Goal: Leave review/rating

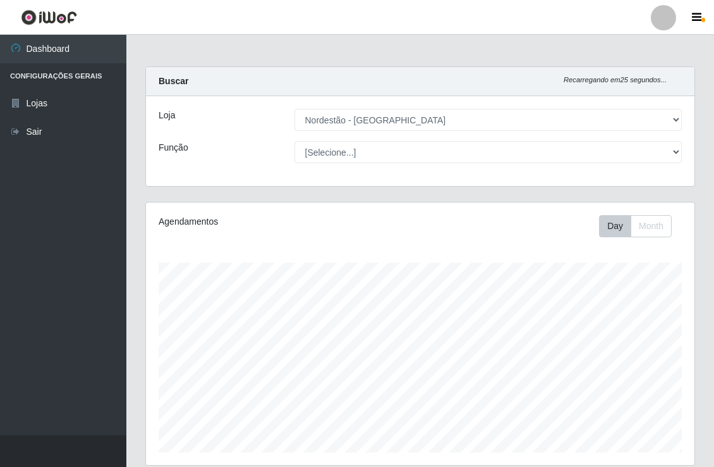
select select "454"
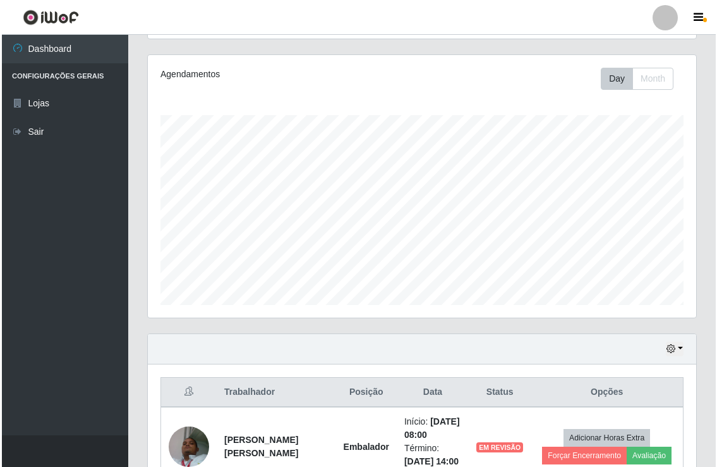
scroll to position [288, 0]
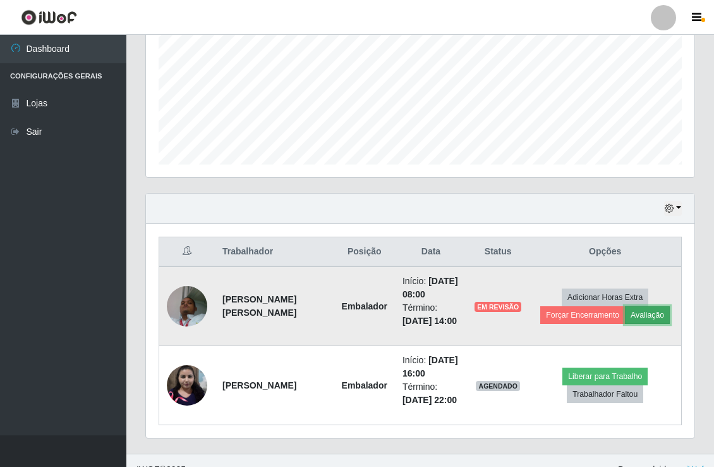
click at [642, 319] on button "Avaliação" at bounding box center [647, 315] width 45 height 18
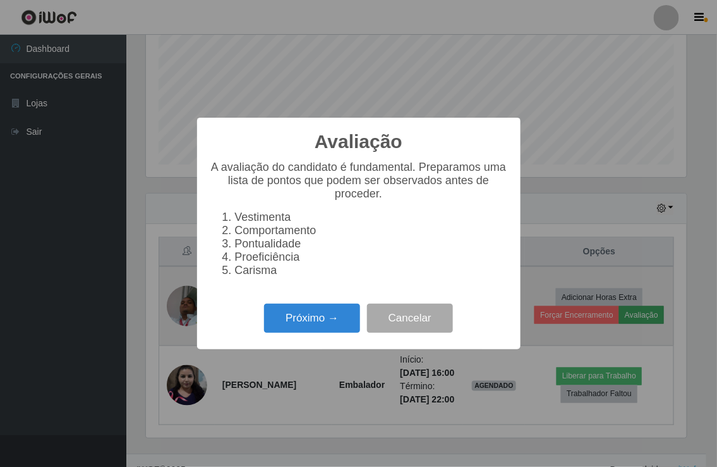
scroll to position [262, 540]
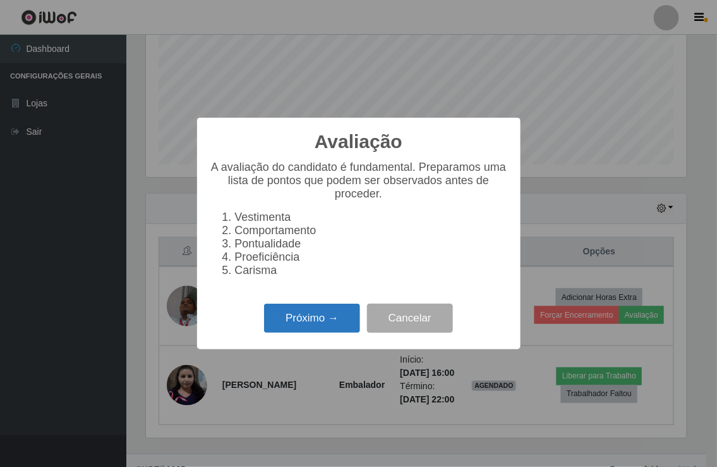
click at [327, 329] on button "Próximo →" at bounding box center [312, 318] width 96 height 30
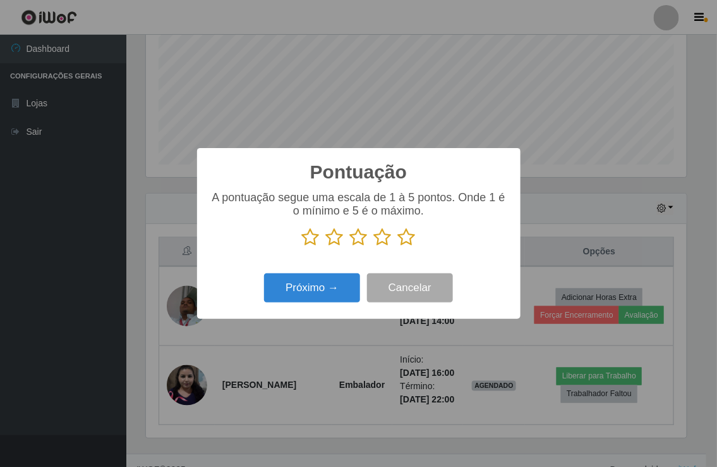
click at [407, 238] on icon at bounding box center [407, 237] width 18 height 19
click at [398, 247] on input "radio" at bounding box center [398, 247] width 0 height 0
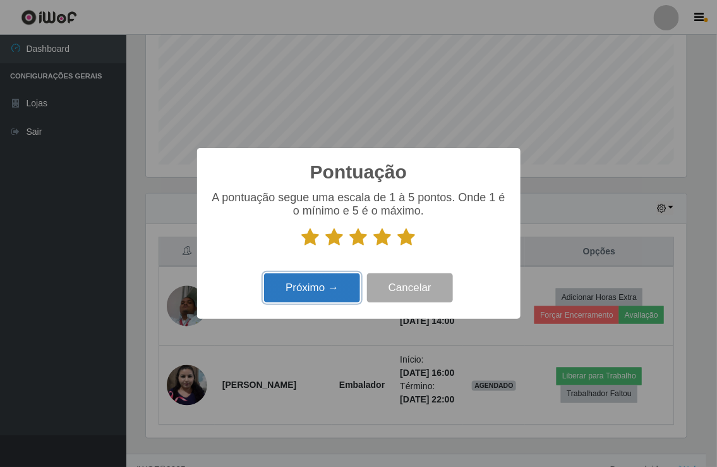
click at [330, 285] on button "Próximo →" at bounding box center [312, 288] width 96 height 30
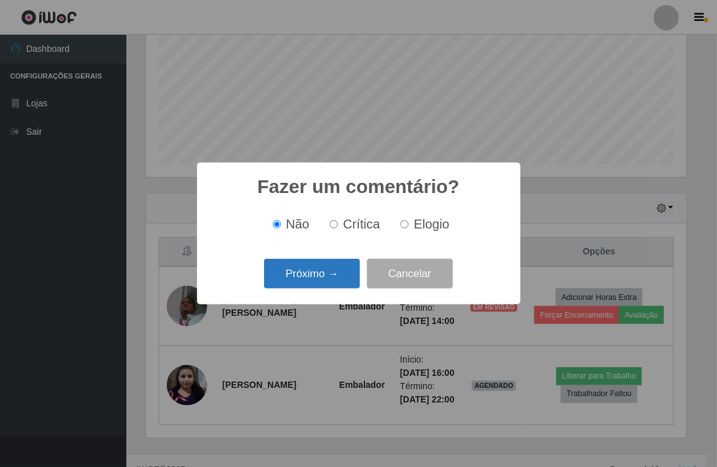
click at [330, 271] on button "Próximo →" at bounding box center [312, 274] width 96 height 30
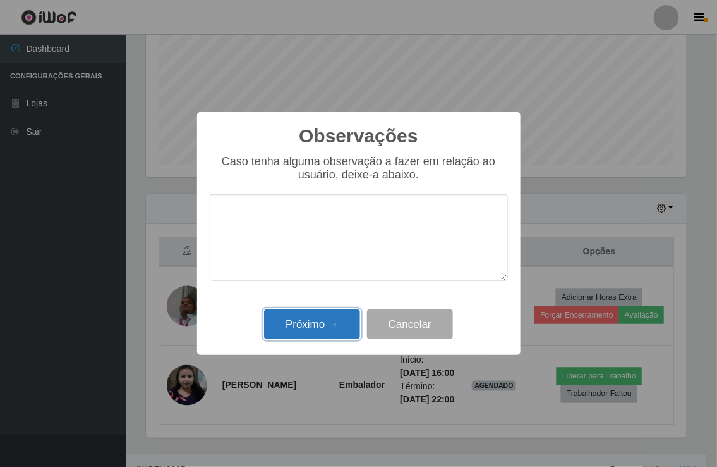
click at [332, 332] on button "Próximo →" at bounding box center [312, 324] width 96 height 30
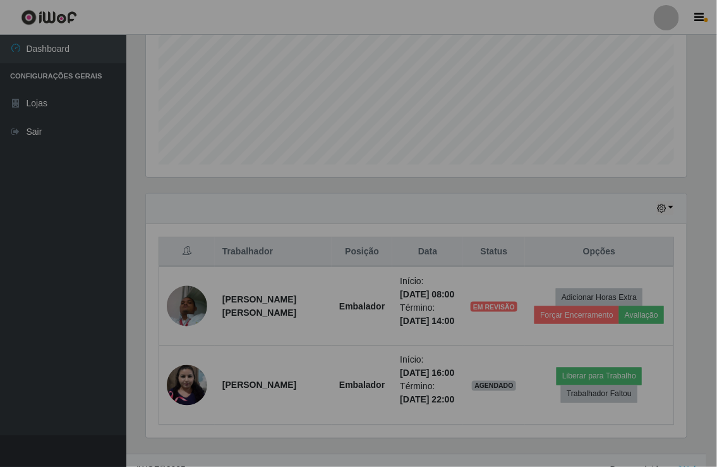
scroll to position [262, 548]
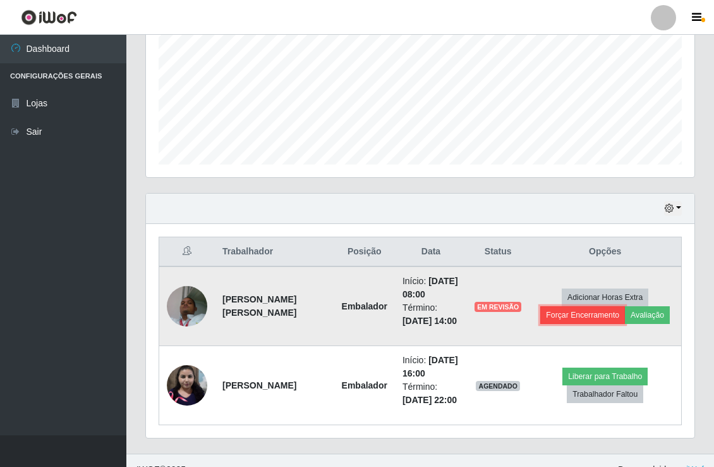
click at [591, 314] on button "Forçar Encerramento" at bounding box center [582, 315] width 85 height 18
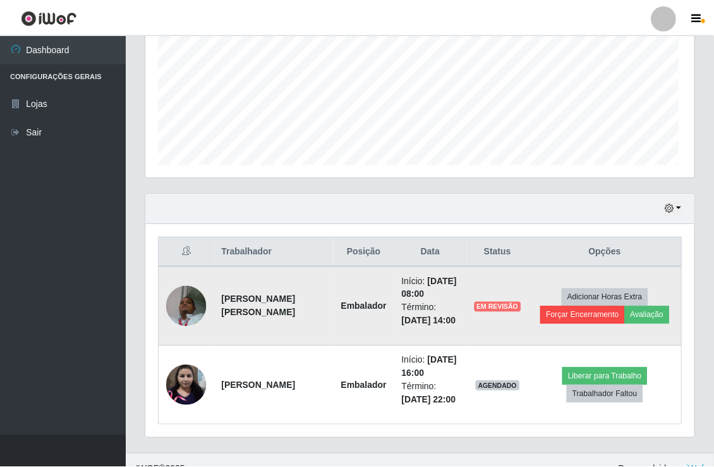
scroll to position [262, 540]
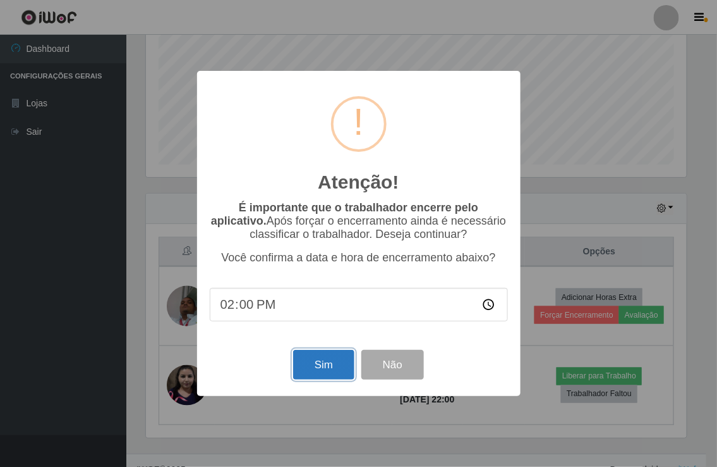
click at [323, 369] on button "Sim" at bounding box center [323, 365] width 61 height 30
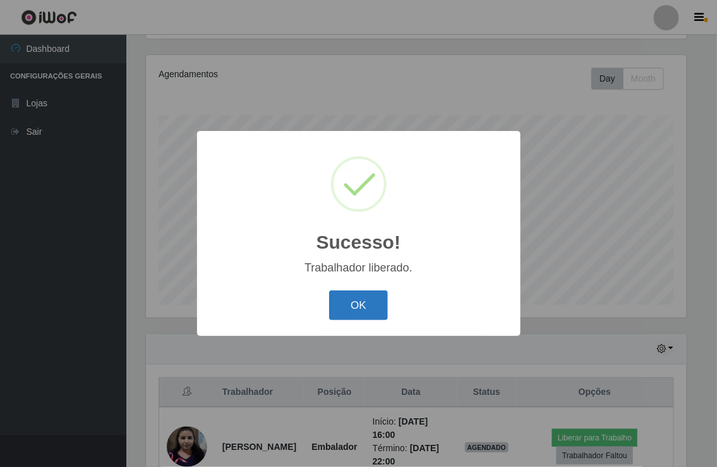
click at [367, 311] on button "OK" at bounding box center [358, 305] width 59 height 30
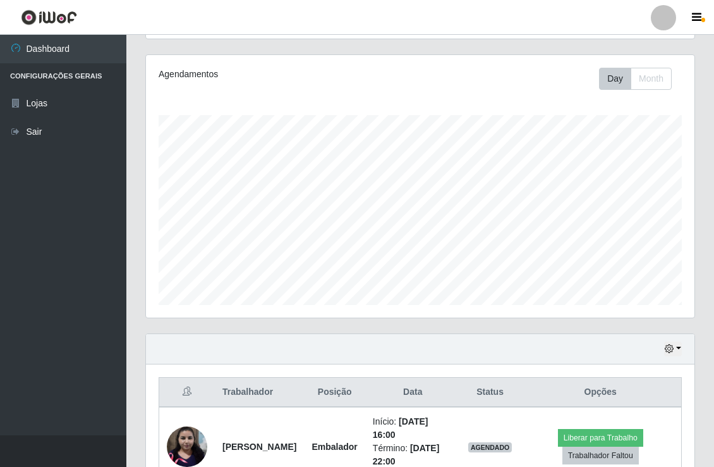
scroll to position [226, 0]
